Goal: Task Accomplishment & Management: Use online tool/utility

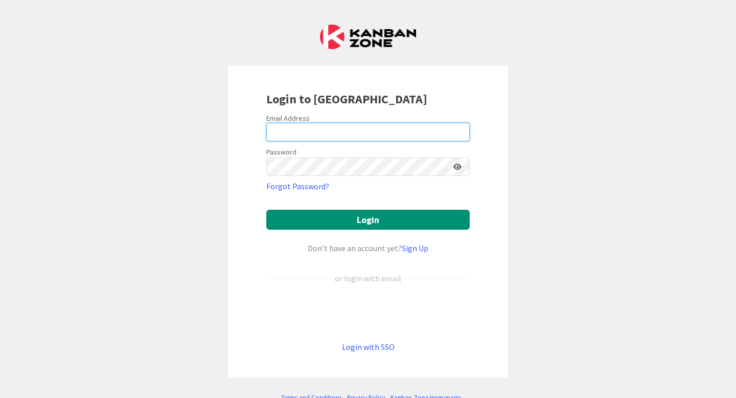
click at [344, 138] on input "email" at bounding box center [367, 132] width 203 height 18
type input "[PERSON_NAME][EMAIL_ADDRESS][PERSON_NAME][DOMAIN_NAME]"
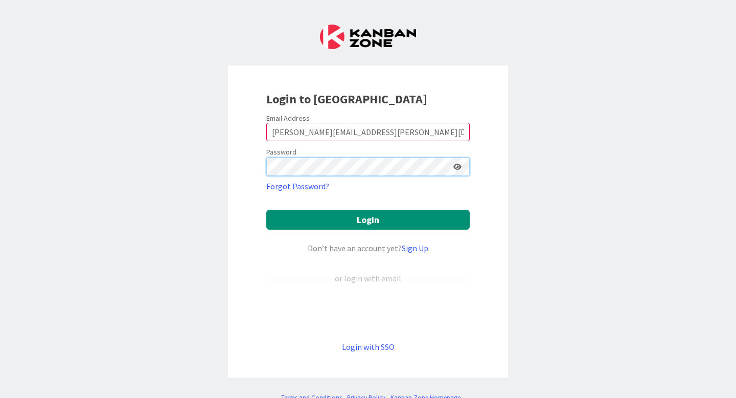
click at [266, 210] on button "Login" at bounding box center [367, 220] width 203 height 20
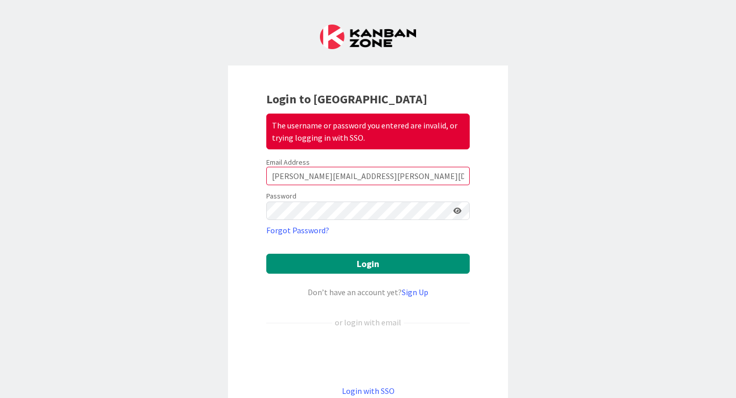
click at [458, 210] on icon at bounding box center [457, 210] width 8 height 7
click at [266, 253] on button "Login" at bounding box center [367, 263] width 203 height 20
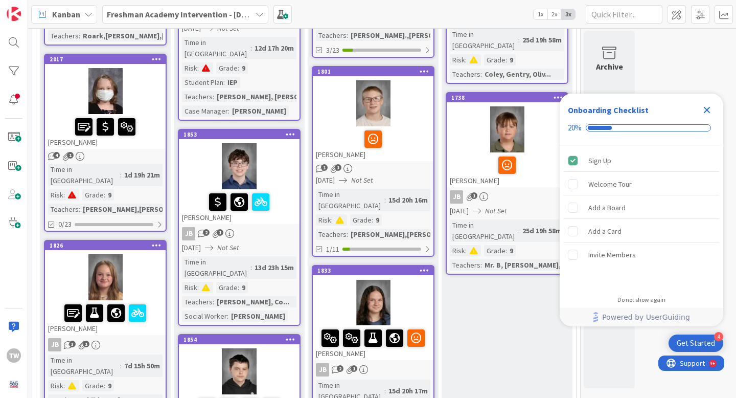
scroll to position [279, 0]
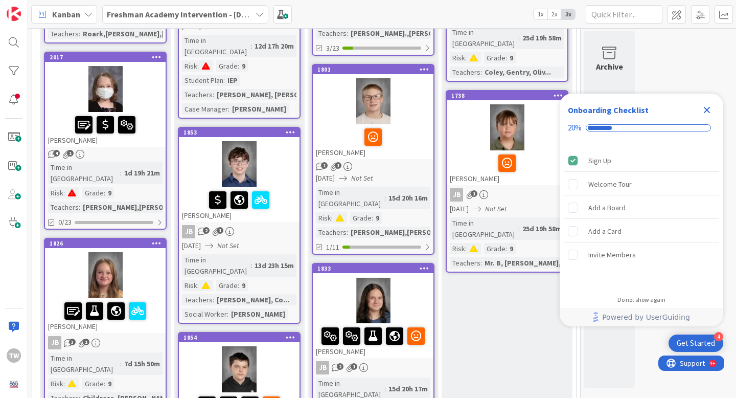
click at [707, 107] on icon "Close Checklist" at bounding box center [707, 110] width 12 height 12
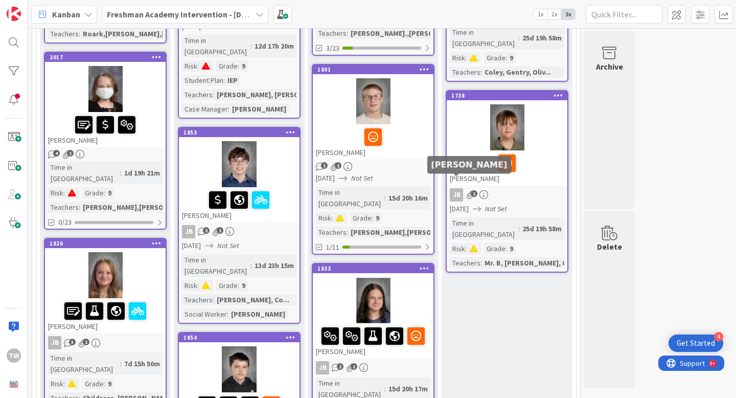
scroll to position [0, 0]
click at [473, 190] on span "1" at bounding box center [474, 193] width 7 height 7
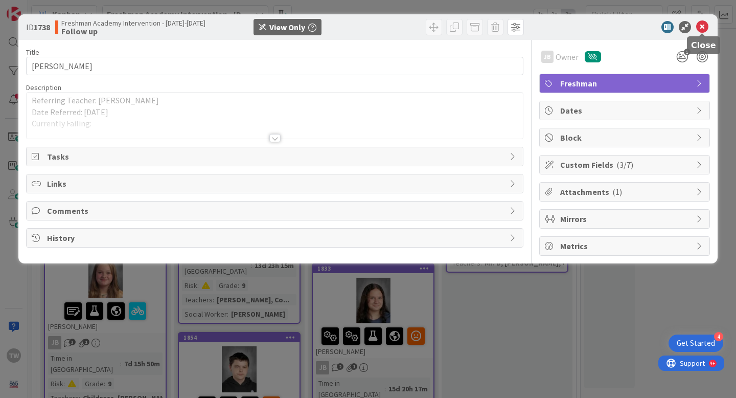
click at [703, 25] on icon at bounding box center [702, 27] width 12 height 12
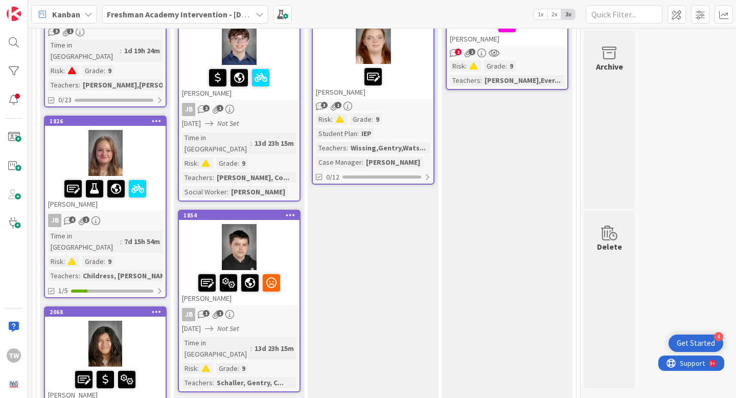
scroll to position [411, 0]
